Goal: Transaction & Acquisition: Subscribe to service/newsletter

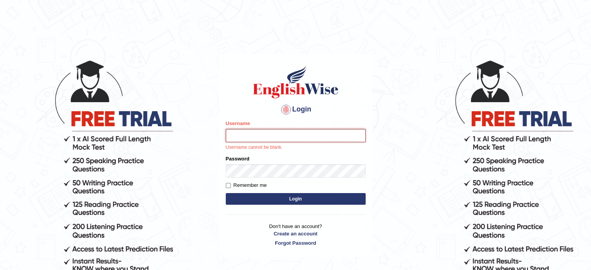
type input "hchadara"
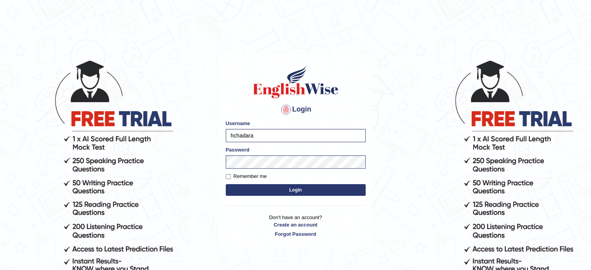
click at [245, 189] on button "Login" at bounding box center [296, 190] width 140 height 12
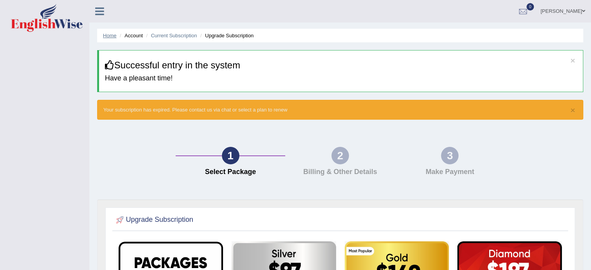
click at [112, 36] on link "Home" at bounding box center [110, 36] width 14 height 6
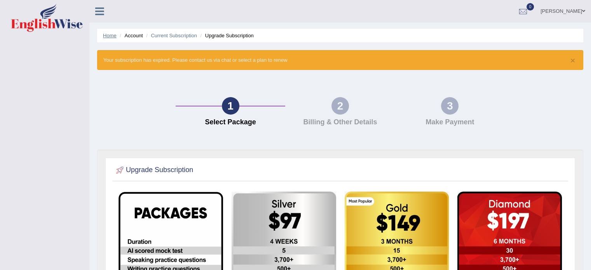
click at [113, 33] on link "Home" at bounding box center [110, 36] width 14 height 6
click at [98, 14] on icon at bounding box center [99, 11] width 9 height 10
click at [223, 120] on h4 "Select Package" at bounding box center [231, 123] width 102 height 8
click at [358, 110] on div "2 Billing & Other Details" at bounding box center [340, 113] width 110 height 33
click at [159, 39] on li "Current Subscription" at bounding box center [170, 35] width 53 height 7
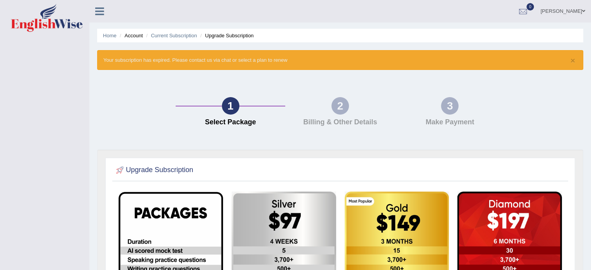
click at [234, 33] on li "Upgrade Subscription" at bounding box center [226, 35] width 55 height 7
click at [136, 34] on li "Account" at bounding box center [130, 35] width 25 height 7
click at [240, 38] on li "Upgrade Subscription" at bounding box center [226, 35] width 55 height 7
click at [134, 41] on ul "Home Account Current Subscription Upgrade Subscription" at bounding box center [340, 36] width 486 height 14
click at [105, 37] on link "Home" at bounding box center [110, 36] width 14 height 6
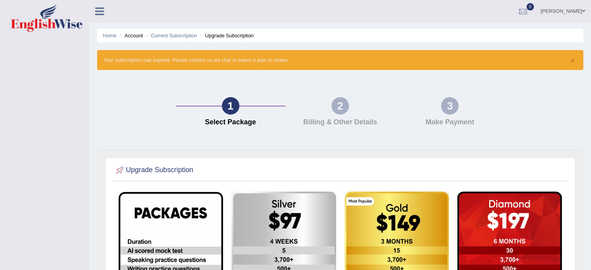
click at [99, 15] on icon at bounding box center [99, 11] width 9 height 10
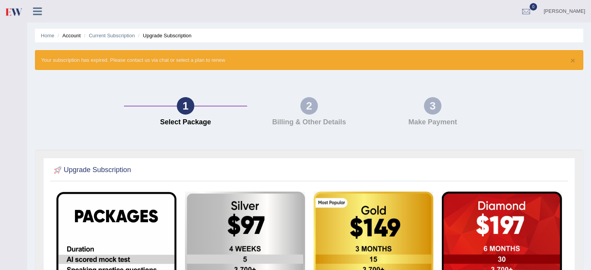
click at [560, 13] on link "[PERSON_NAME]" at bounding box center [564, 10] width 53 height 20
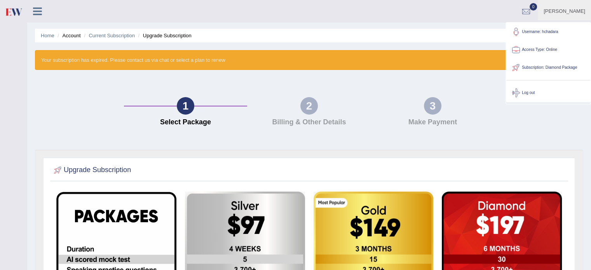
click at [247, 65] on div "× Your subscription has expired. Please contact us via chat or select a plan to…" at bounding box center [309, 60] width 549 height 20
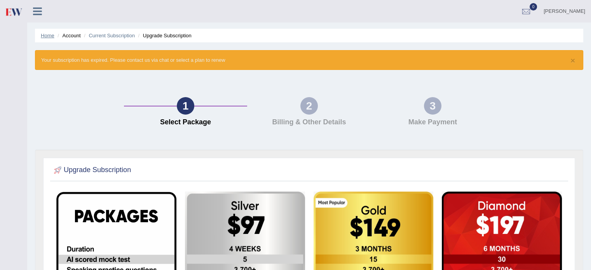
click at [46, 37] on link "Home" at bounding box center [48, 36] width 14 height 6
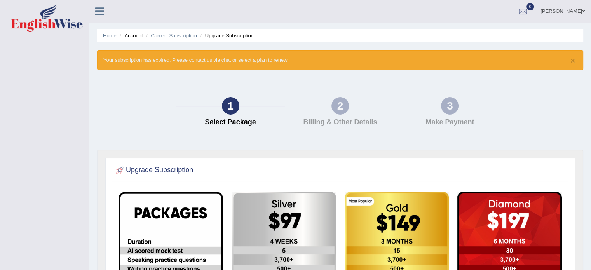
click at [564, 8] on link "[PERSON_NAME]" at bounding box center [563, 10] width 56 height 20
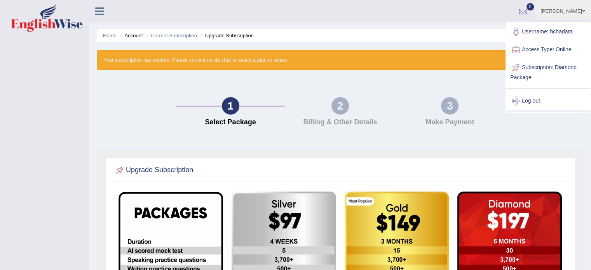
click at [561, 43] on link "Access Type: Online" at bounding box center [549, 50] width 84 height 18
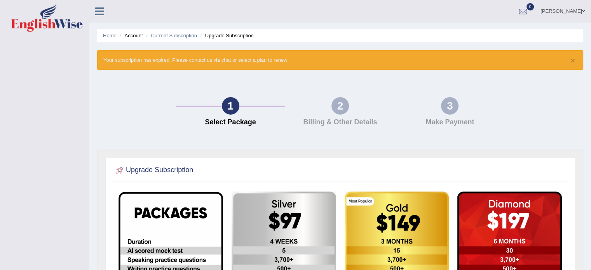
click at [570, 12] on link "[PERSON_NAME]" at bounding box center [563, 10] width 56 height 20
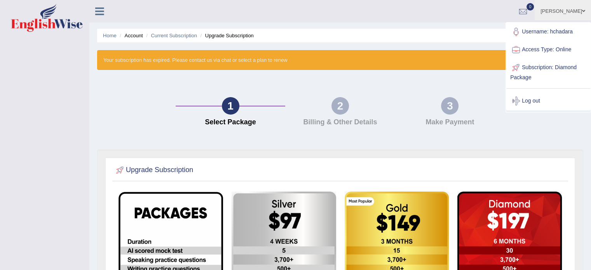
click at [551, 53] on link "Access Type: Online" at bounding box center [549, 50] width 84 height 18
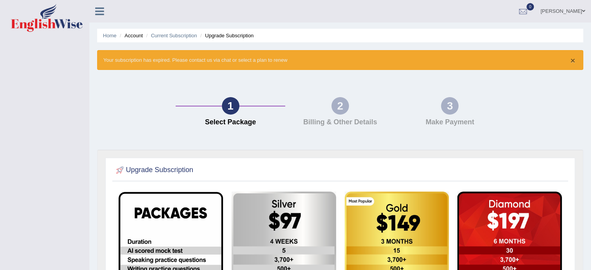
click at [572, 62] on button "×" at bounding box center [573, 60] width 5 height 8
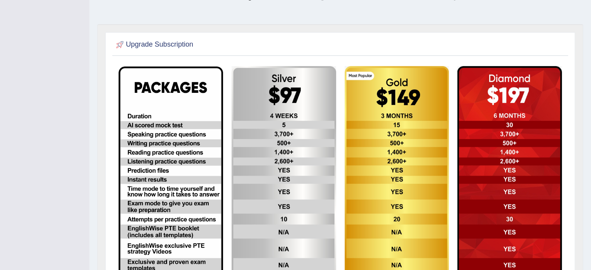
scroll to position [97, 0]
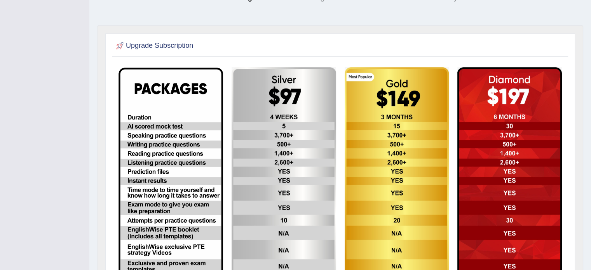
click at [197, 228] on img at bounding box center [171, 185] width 105 height 235
click at [183, 163] on img at bounding box center [171, 185] width 105 height 235
click at [311, 128] on img at bounding box center [284, 185] width 105 height 236
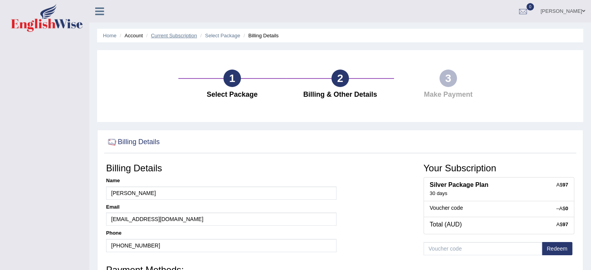
click at [174, 36] on link "Current Subscription" at bounding box center [174, 36] width 46 height 6
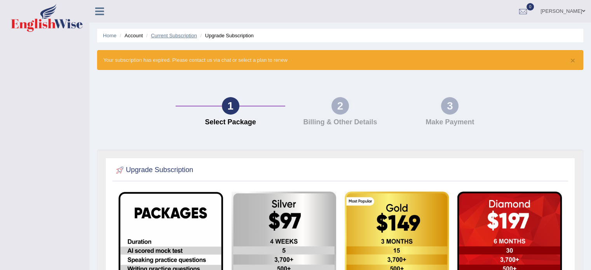
click at [167, 35] on link "Current Subscription" at bounding box center [174, 36] width 46 height 6
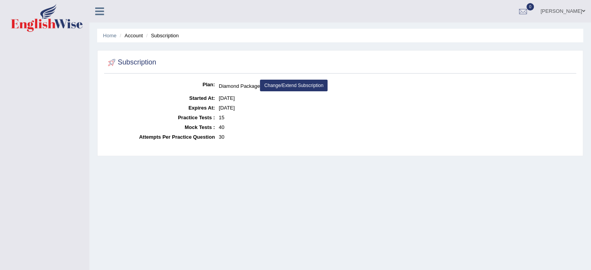
click at [295, 84] on link "Change/Extend Subscription" at bounding box center [294, 86] width 68 height 12
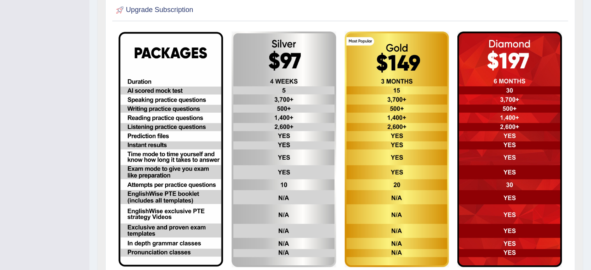
scroll to position [216, 0]
